Goal: Task Accomplishment & Management: Manage account settings

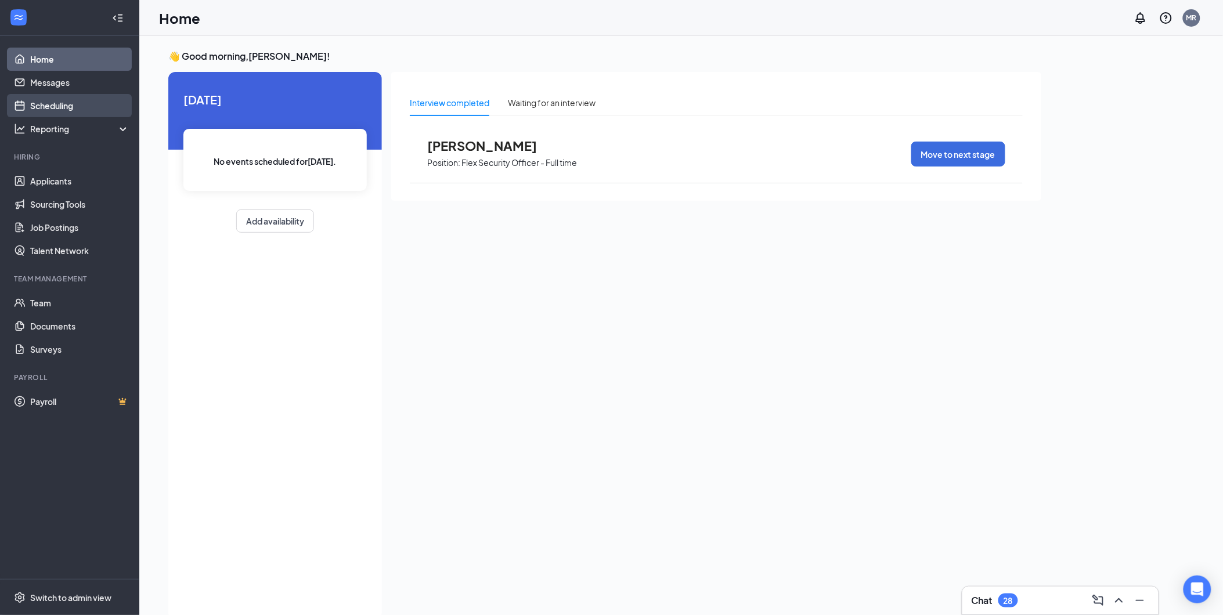
click at [70, 96] on link "Scheduling" at bounding box center [79, 105] width 99 height 23
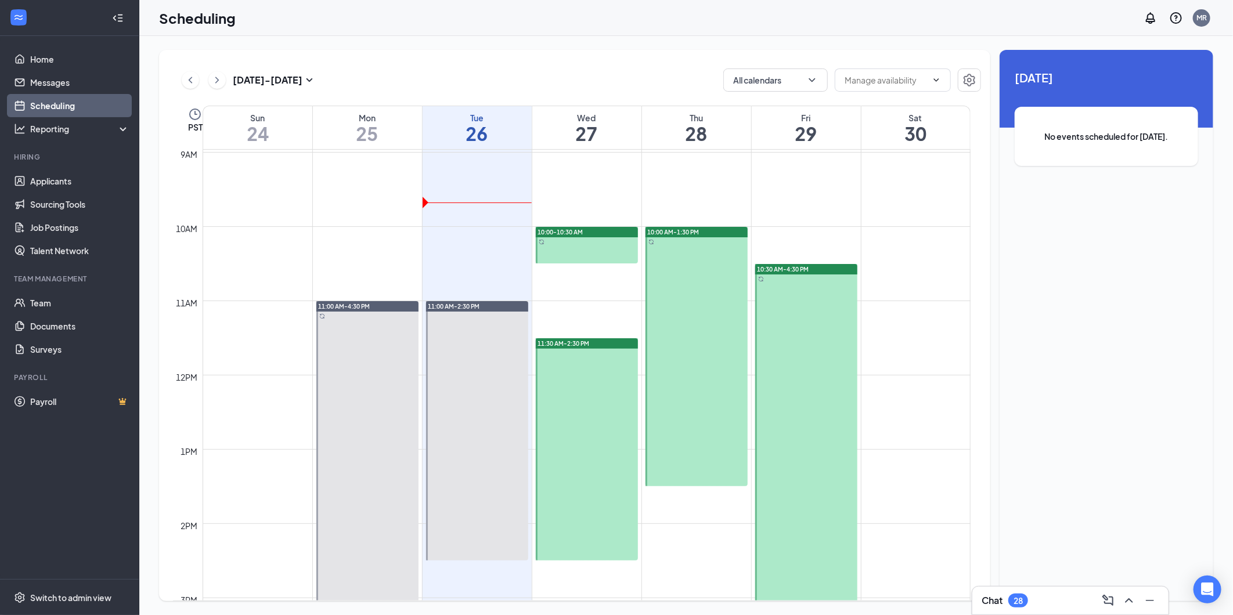
scroll to position [635, 0]
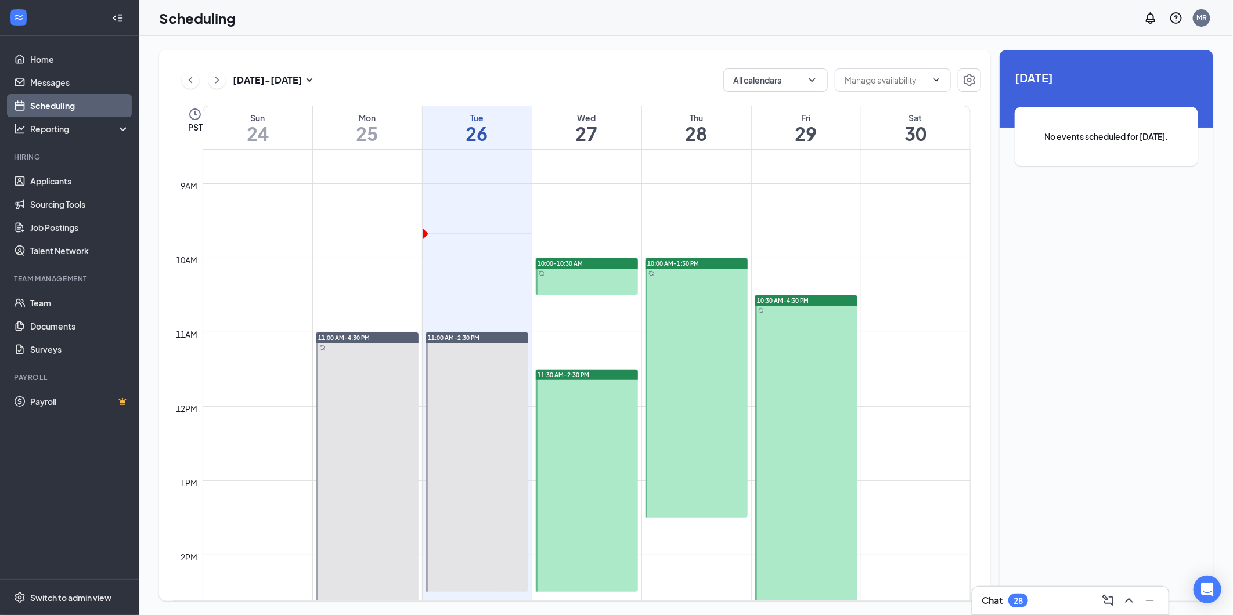
click at [583, 280] on div at bounding box center [587, 276] width 102 height 37
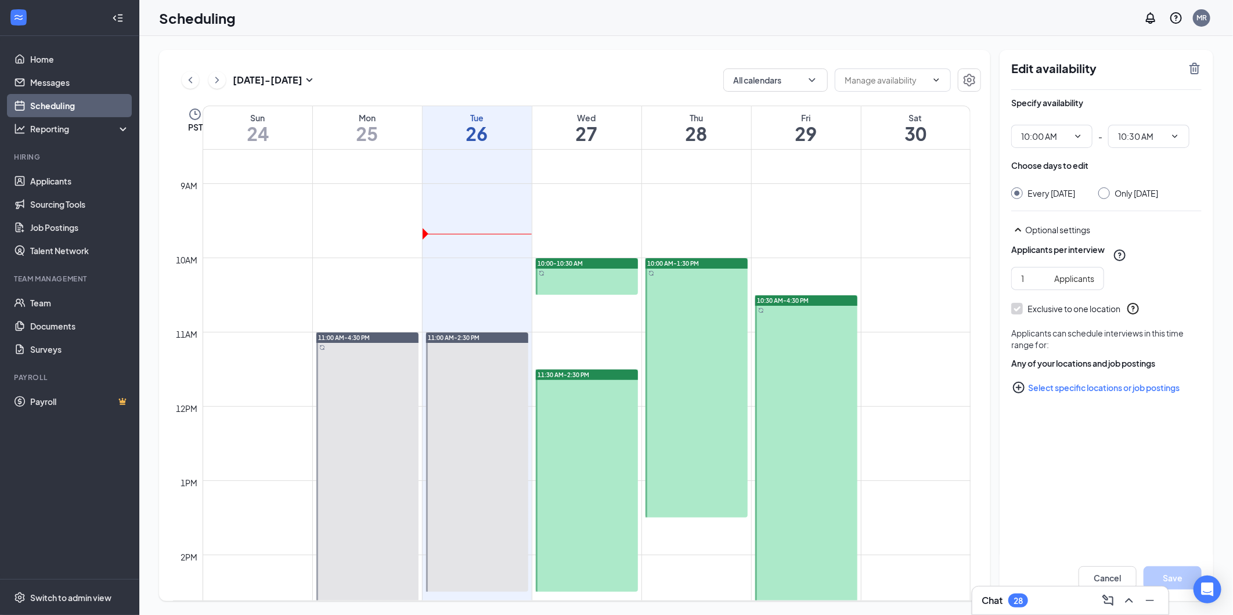
click at [340, 234] on td at bounding box center [587, 230] width 768 height 19
click at [665, 206] on td at bounding box center [587, 211] width 768 height 19
click at [570, 390] on div at bounding box center [587, 481] width 102 height 222
click at [1086, 135] on span "11:30 AM" at bounding box center [1051, 136] width 81 height 23
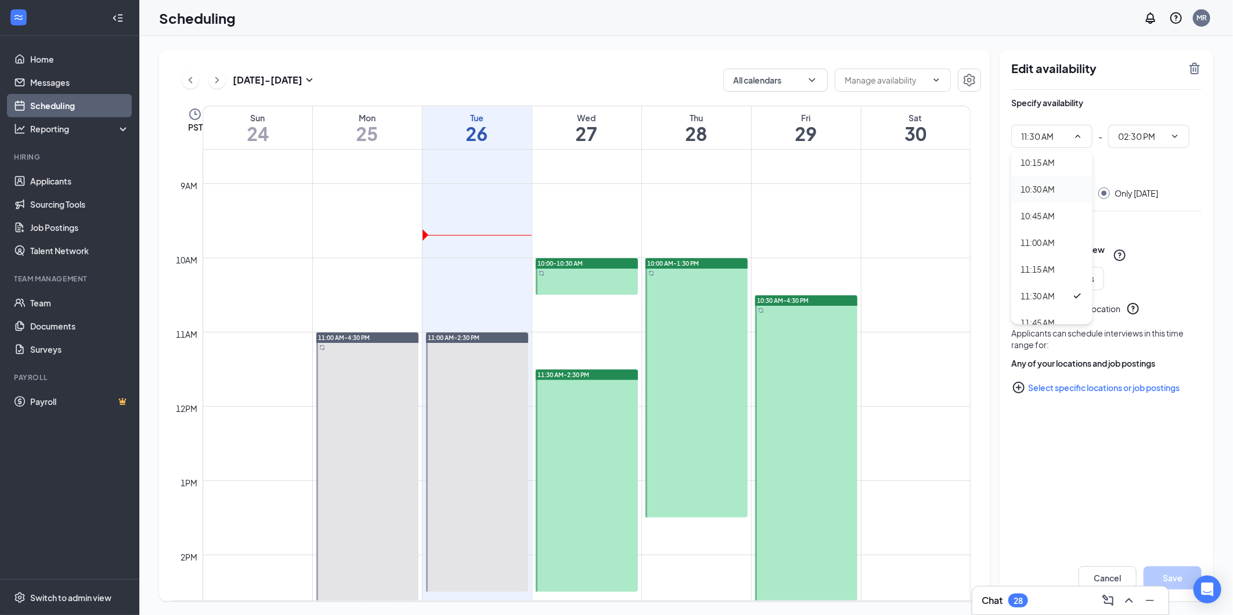
click at [1040, 189] on div "10:30 AM" at bounding box center [1037, 189] width 34 height 13
type input "10:30 AM"
type input "01:30 PM"
click at [1171, 574] on button "Save" at bounding box center [1172, 577] width 58 height 23
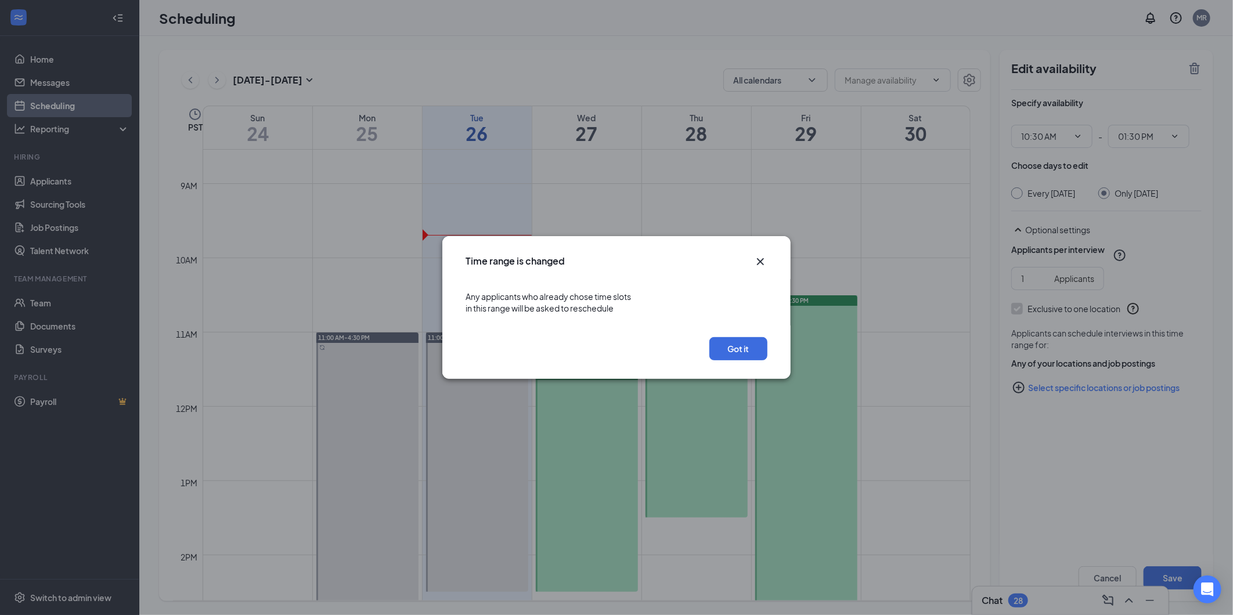
click at [720, 333] on div "Got it" at bounding box center [616, 352] width 348 height 53
click at [747, 337] on button "Got it" at bounding box center [738, 348] width 58 height 23
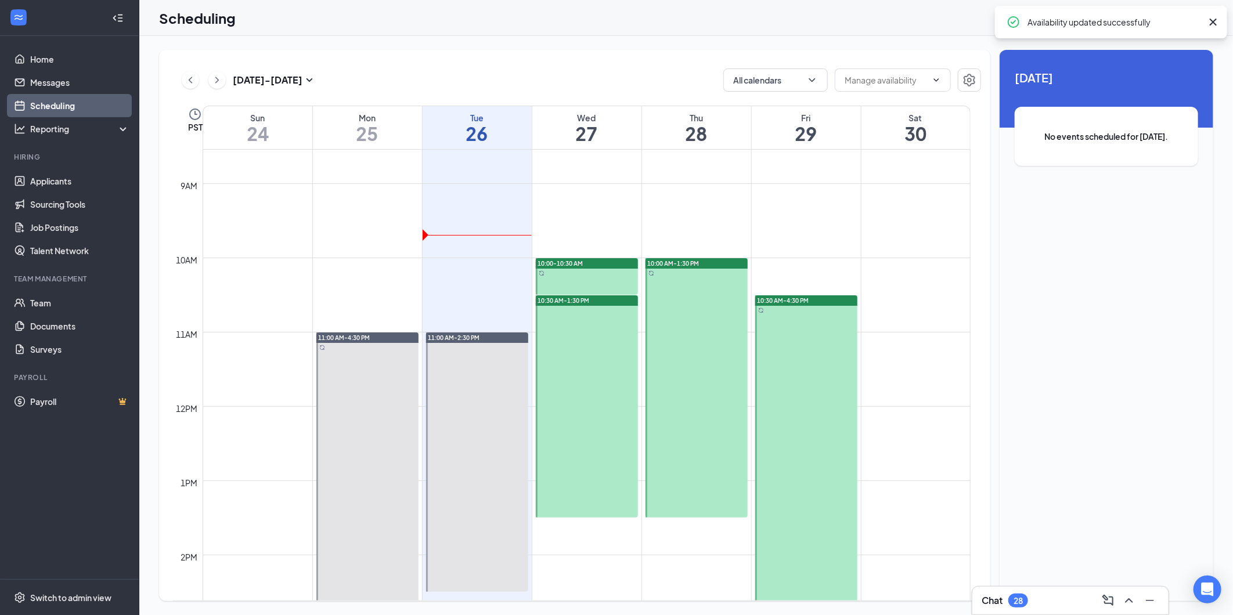
click at [601, 399] on div at bounding box center [587, 406] width 102 height 222
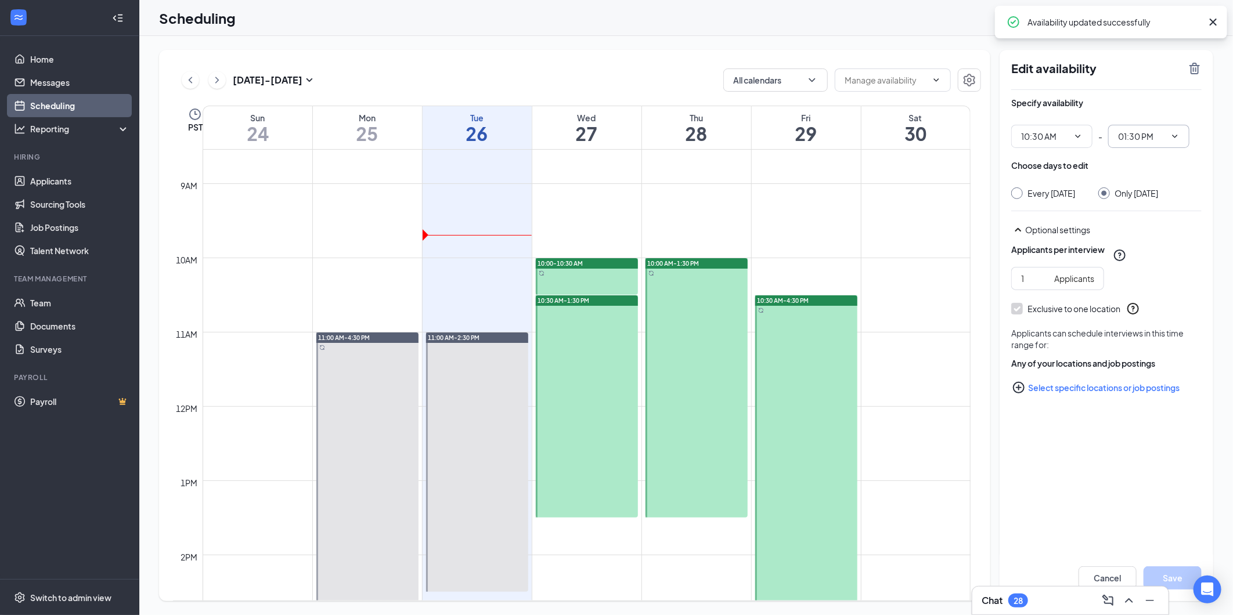
click at [1170, 136] on icon "ChevronDown" at bounding box center [1174, 136] width 9 height 9
click at [1145, 199] on div "02:30 PM" at bounding box center [1134, 202] width 34 height 13
type input "02:30 PM"
click at [1168, 565] on div "Cancel Save" at bounding box center [1106, 578] width 214 height 46
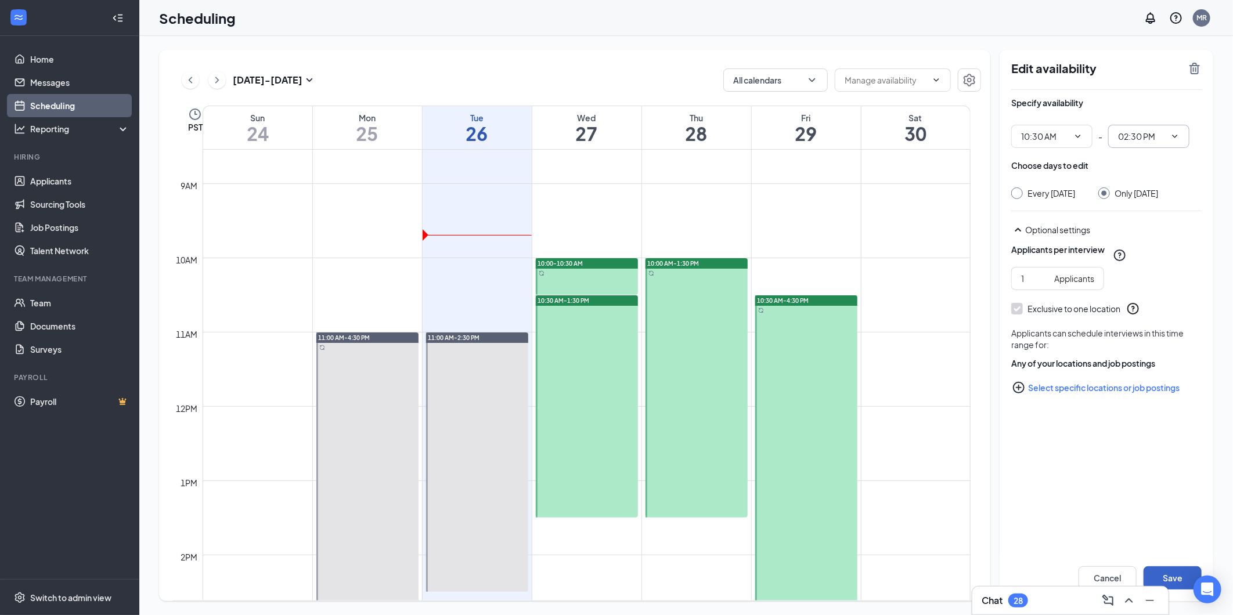
click at [1173, 571] on button "Save" at bounding box center [1172, 577] width 58 height 23
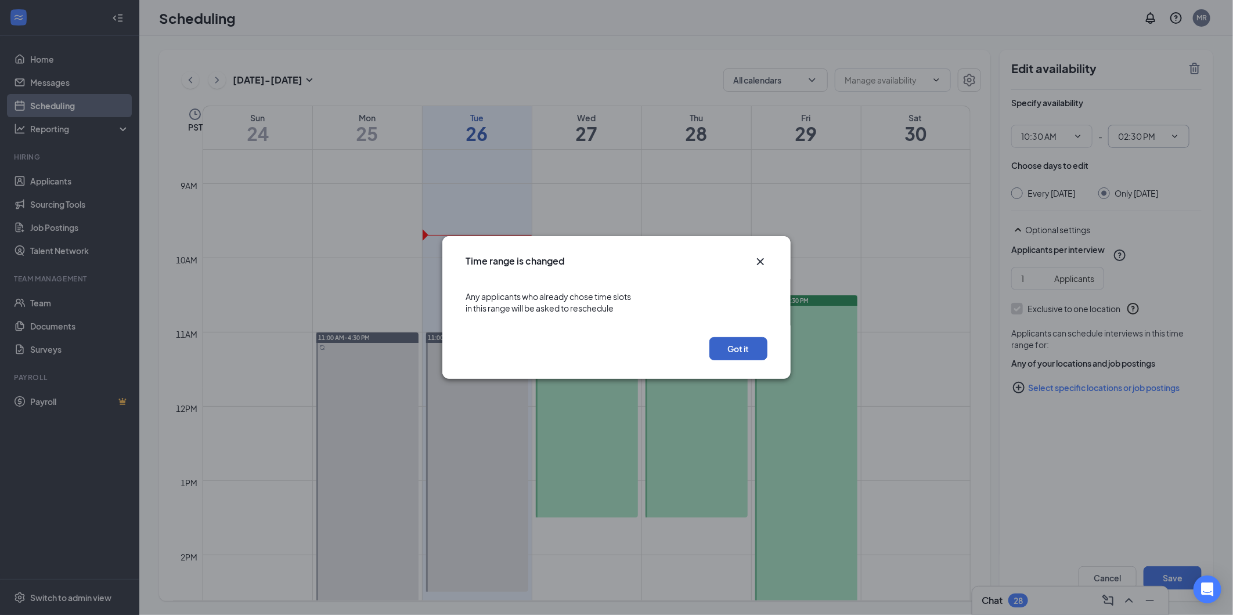
click at [728, 349] on button "Got it" at bounding box center [738, 348] width 58 height 23
